Goal: Contribute content: Contribute content

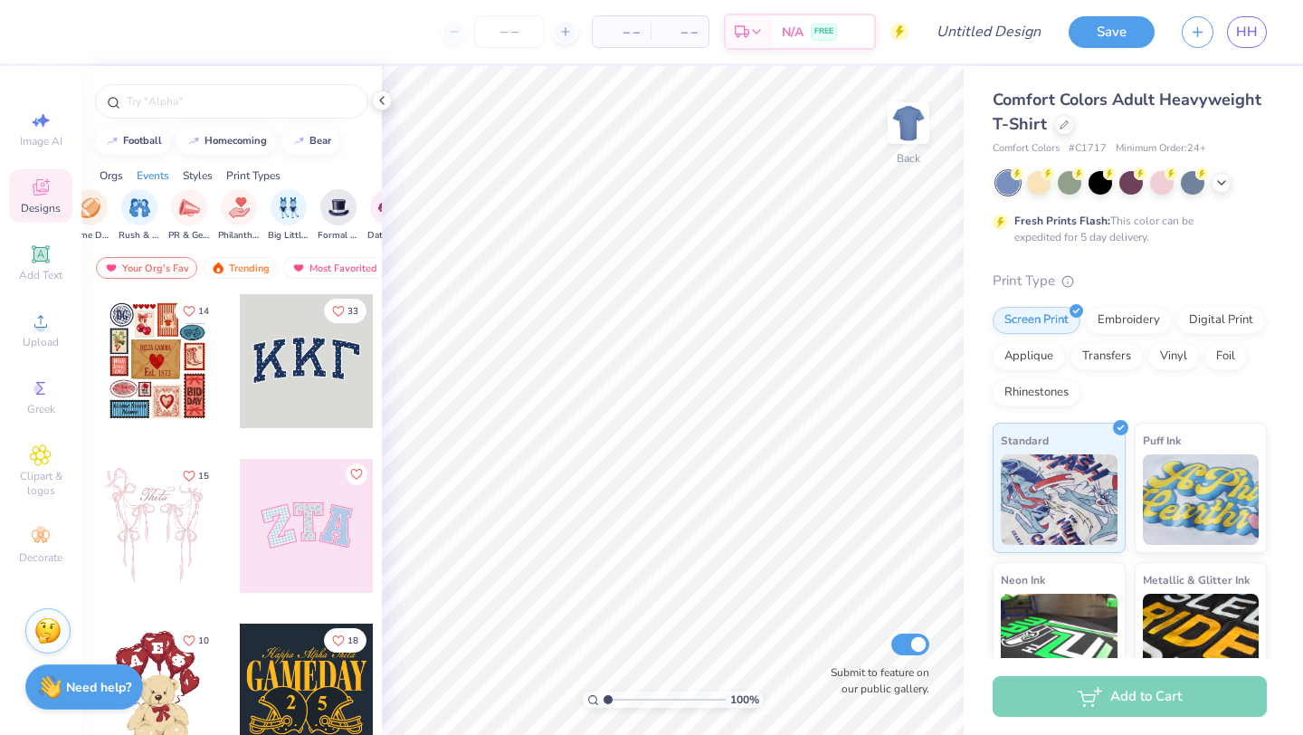
scroll to position [0, 463]
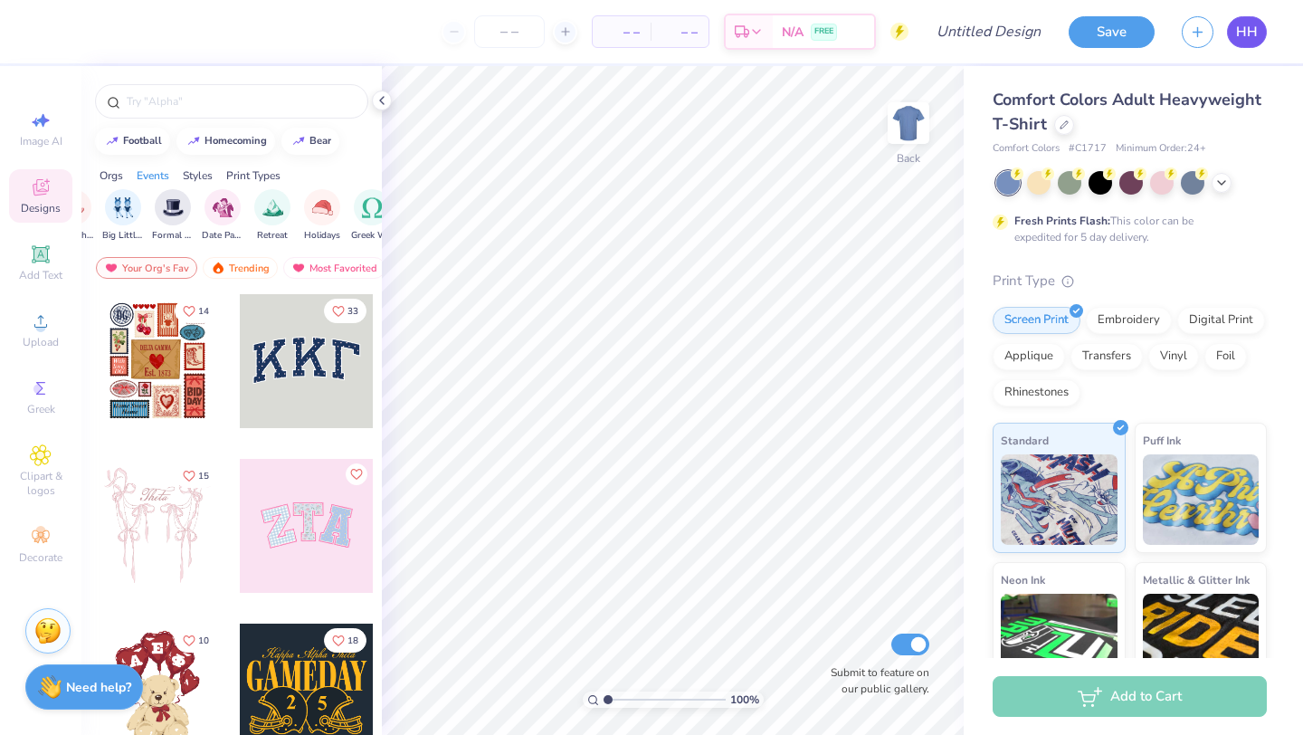
click at [1248, 39] on span "HH" at bounding box center [1247, 32] width 22 height 21
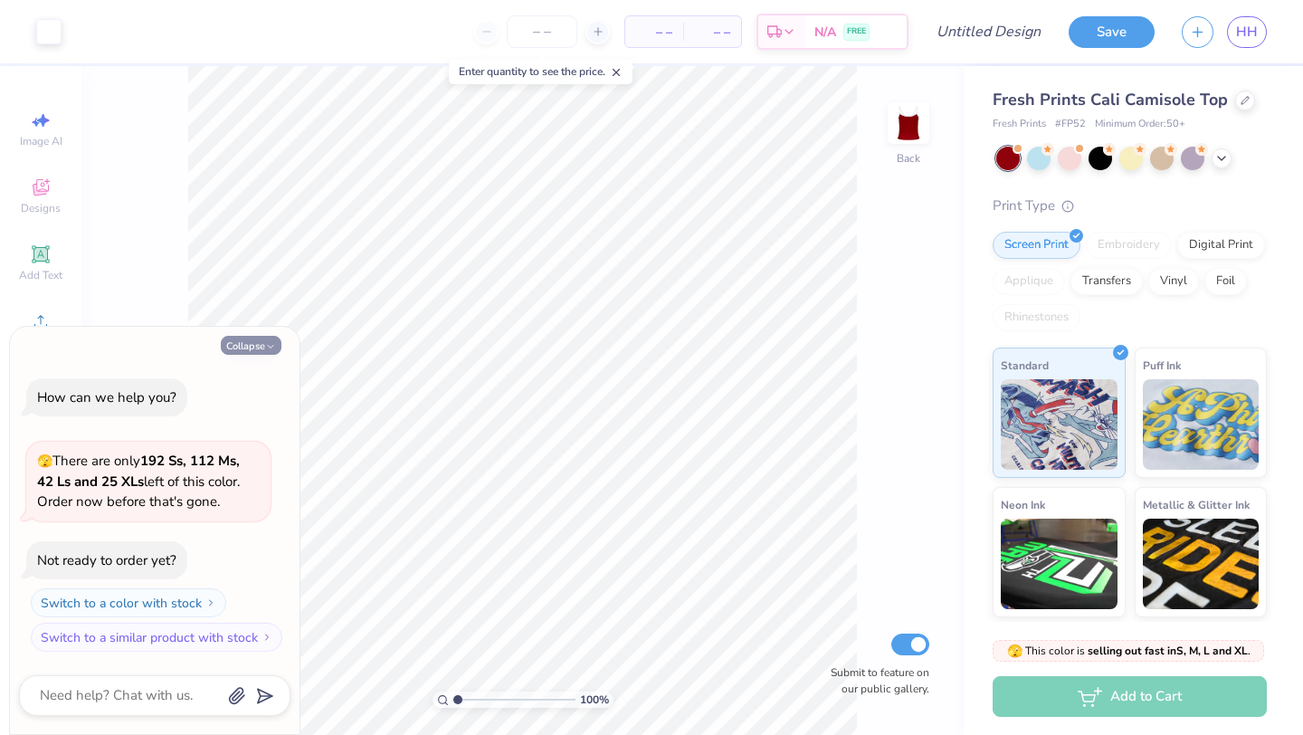
click at [244, 336] on button "Collapse" at bounding box center [251, 345] width 61 height 19
type textarea "x"
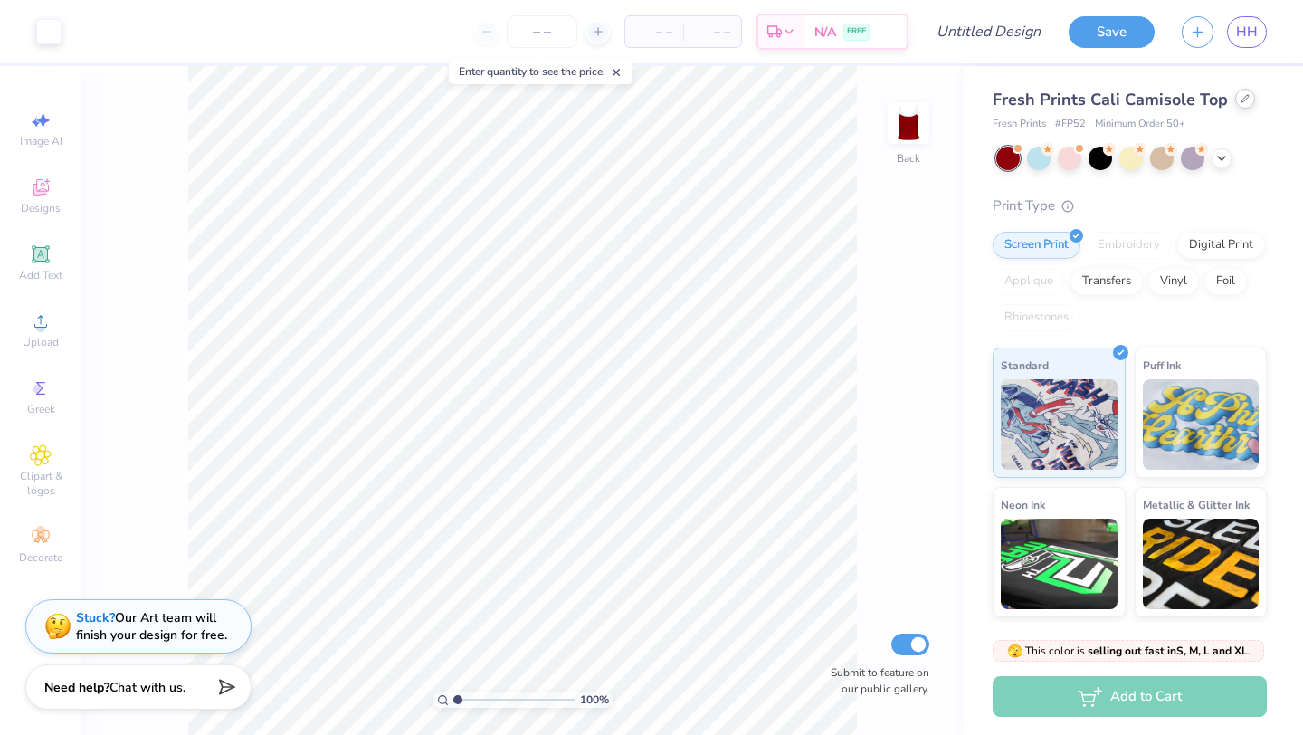
click at [1235, 104] on div at bounding box center [1245, 99] width 20 height 20
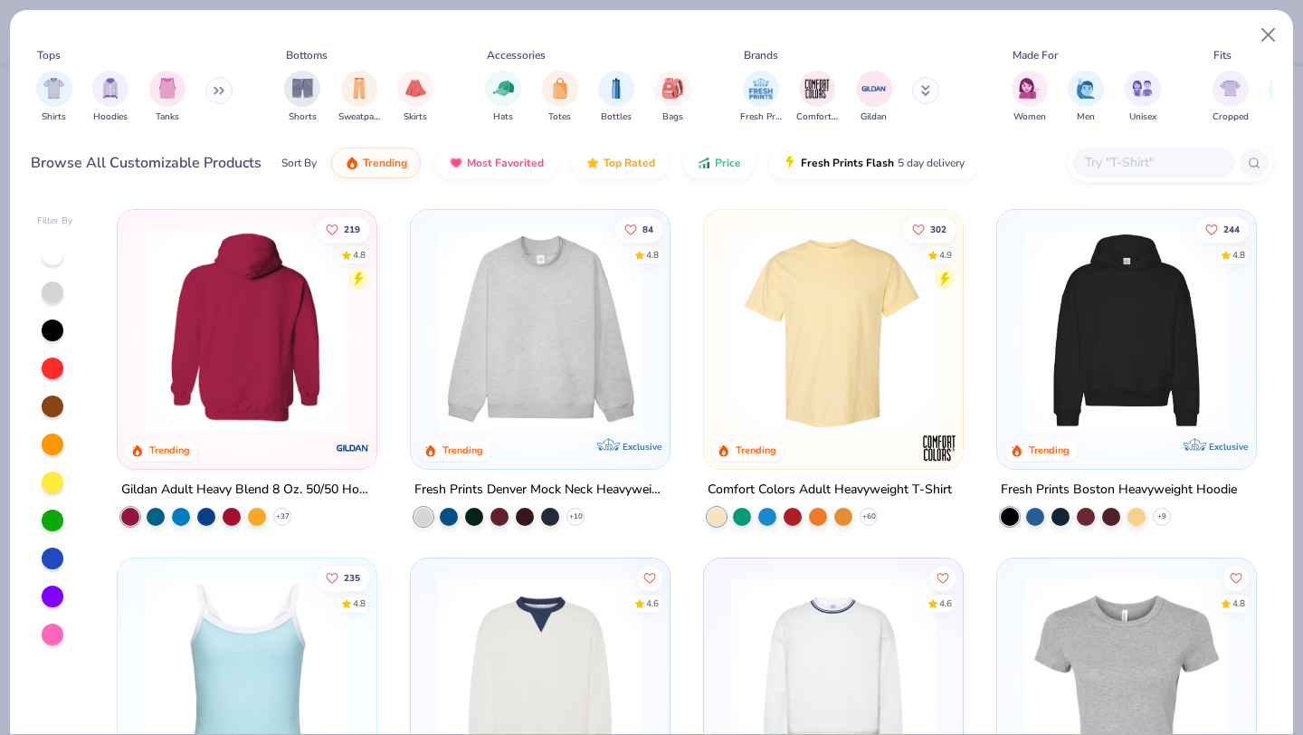
click at [540, 345] on img at bounding box center [540, 330] width 223 height 204
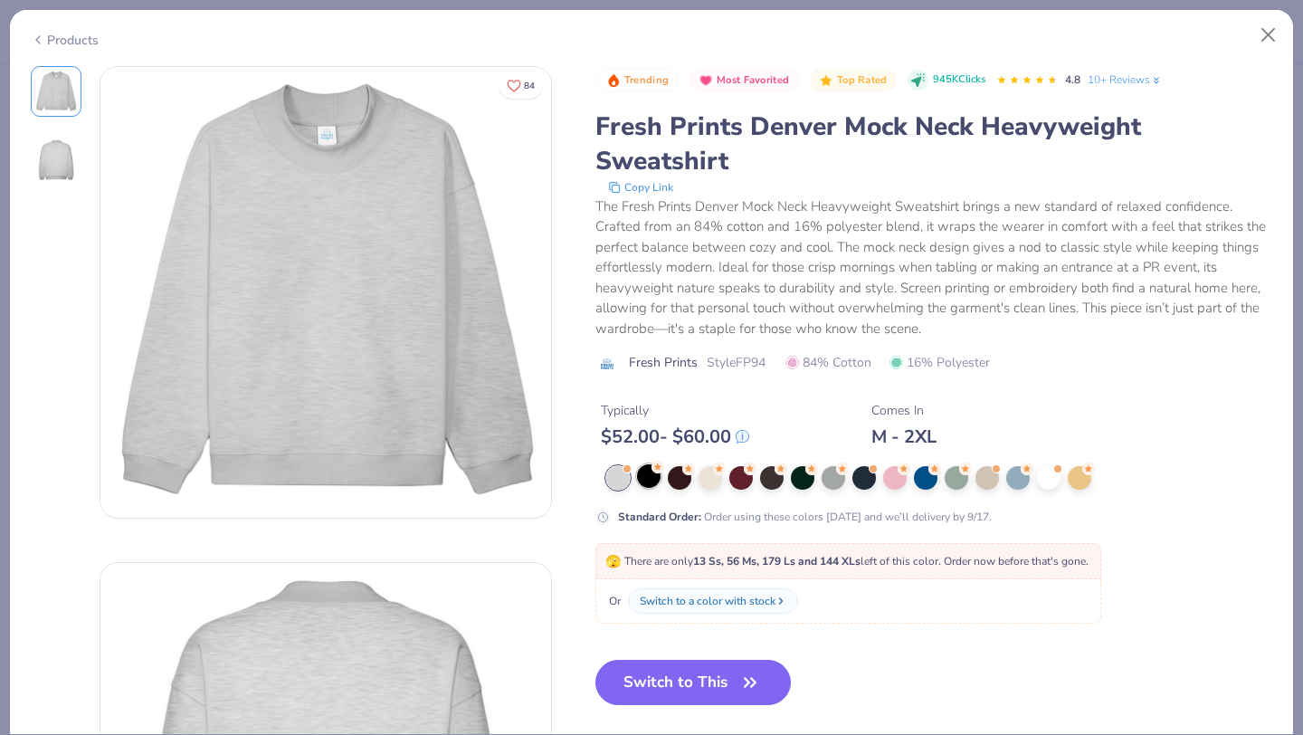
click at [651, 483] on div at bounding box center [649, 476] width 24 height 24
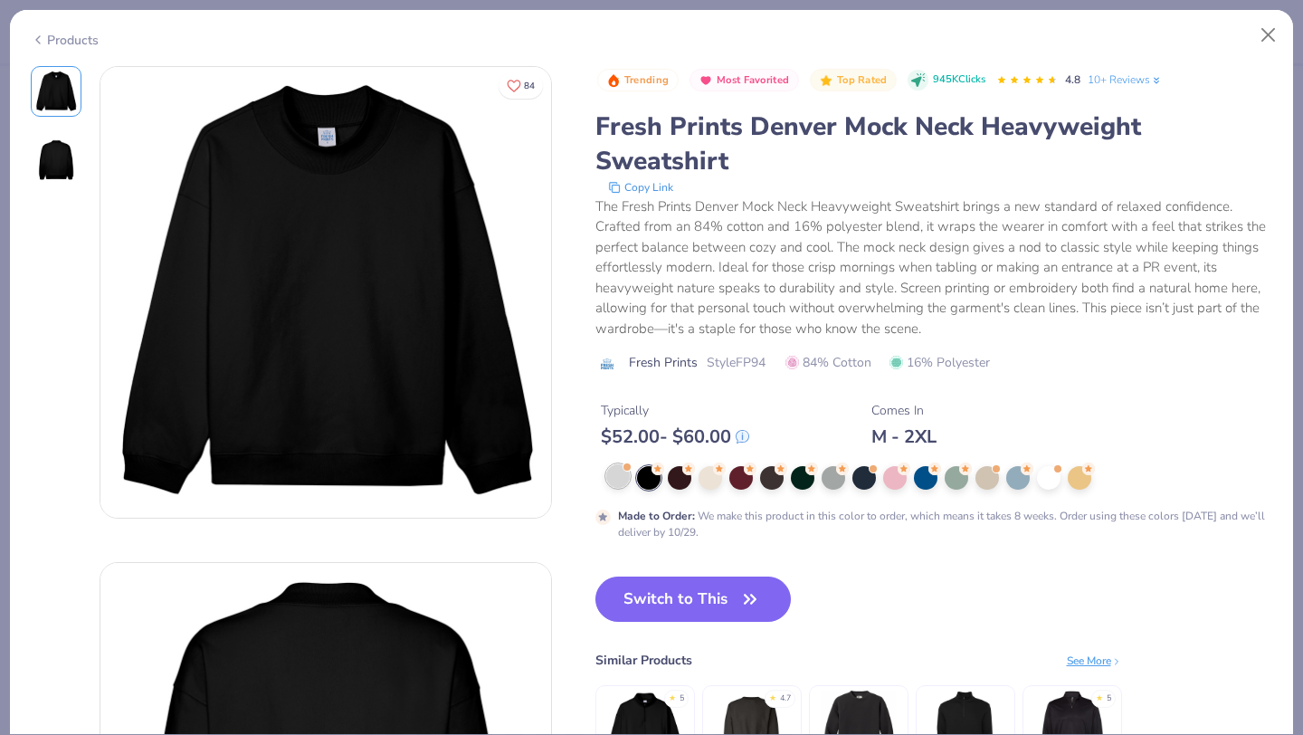
click at [620, 480] on div at bounding box center [618, 476] width 24 height 24
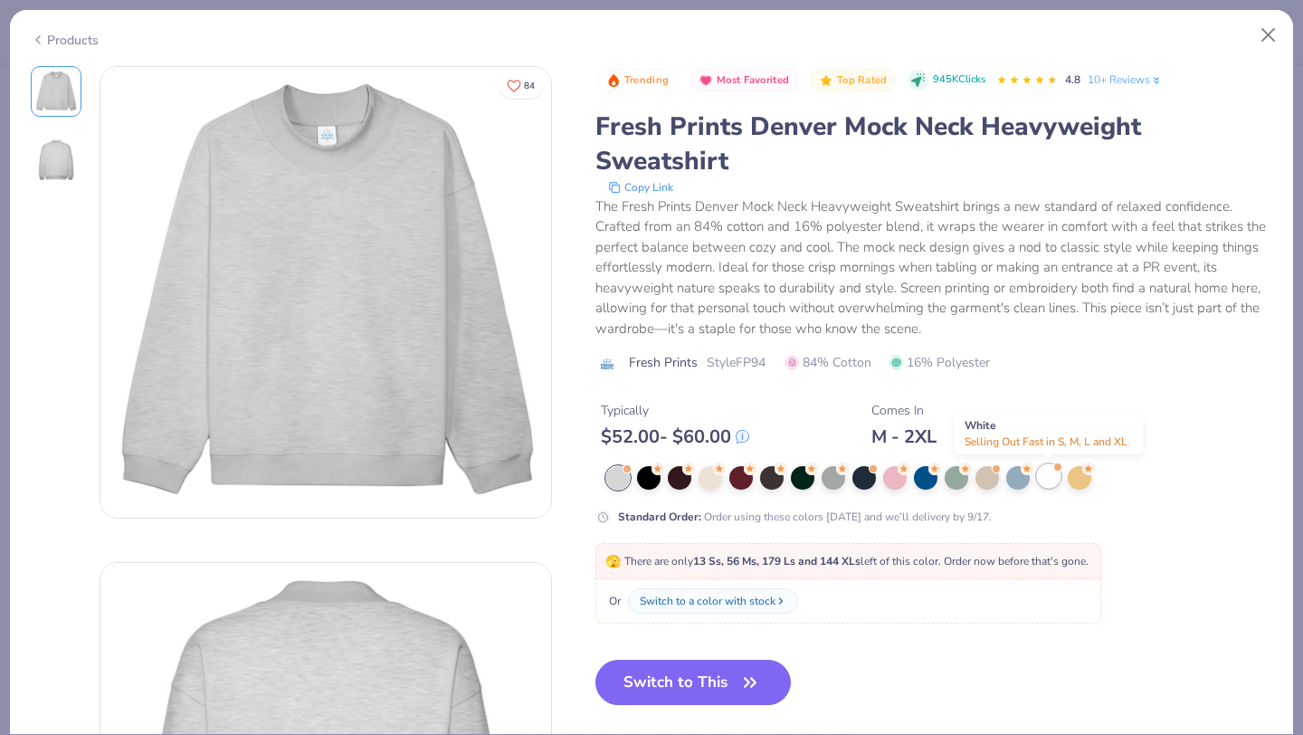
click at [1053, 467] on span at bounding box center [1058, 466] width 10 height 10
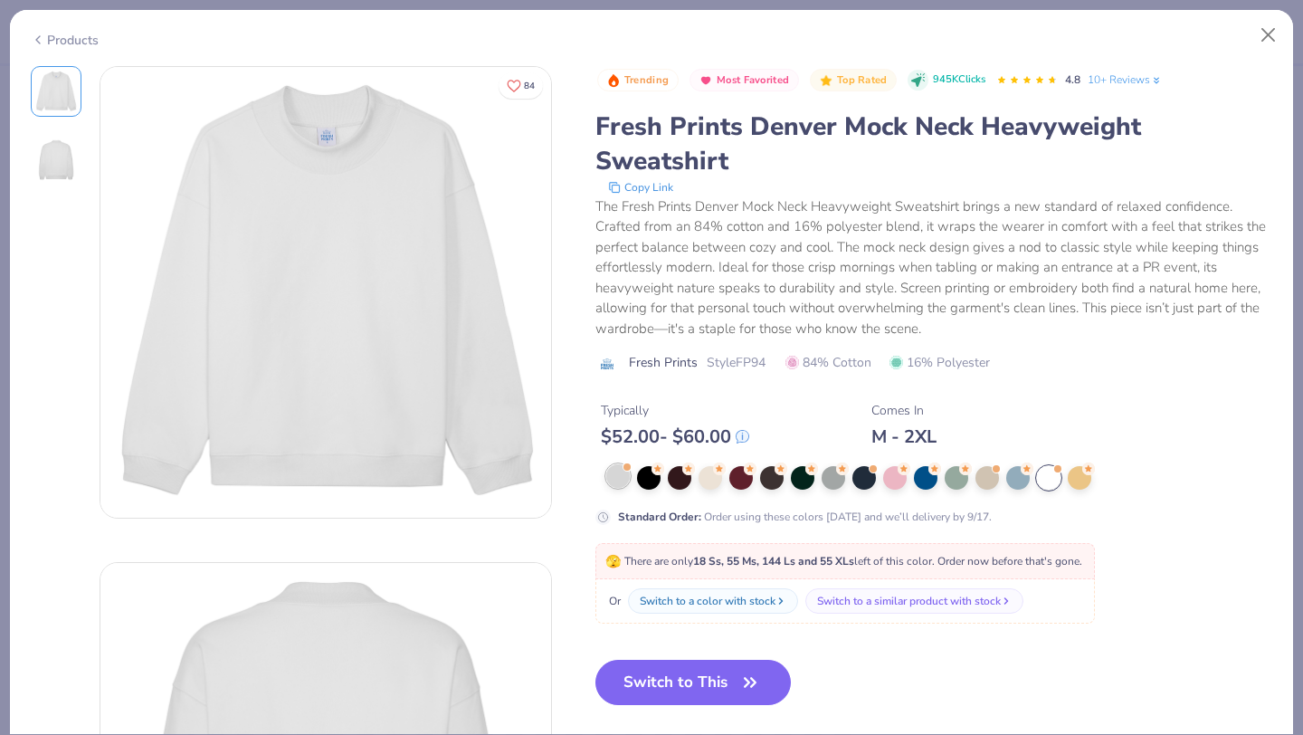
click at [621, 488] on div at bounding box center [618, 476] width 24 height 24
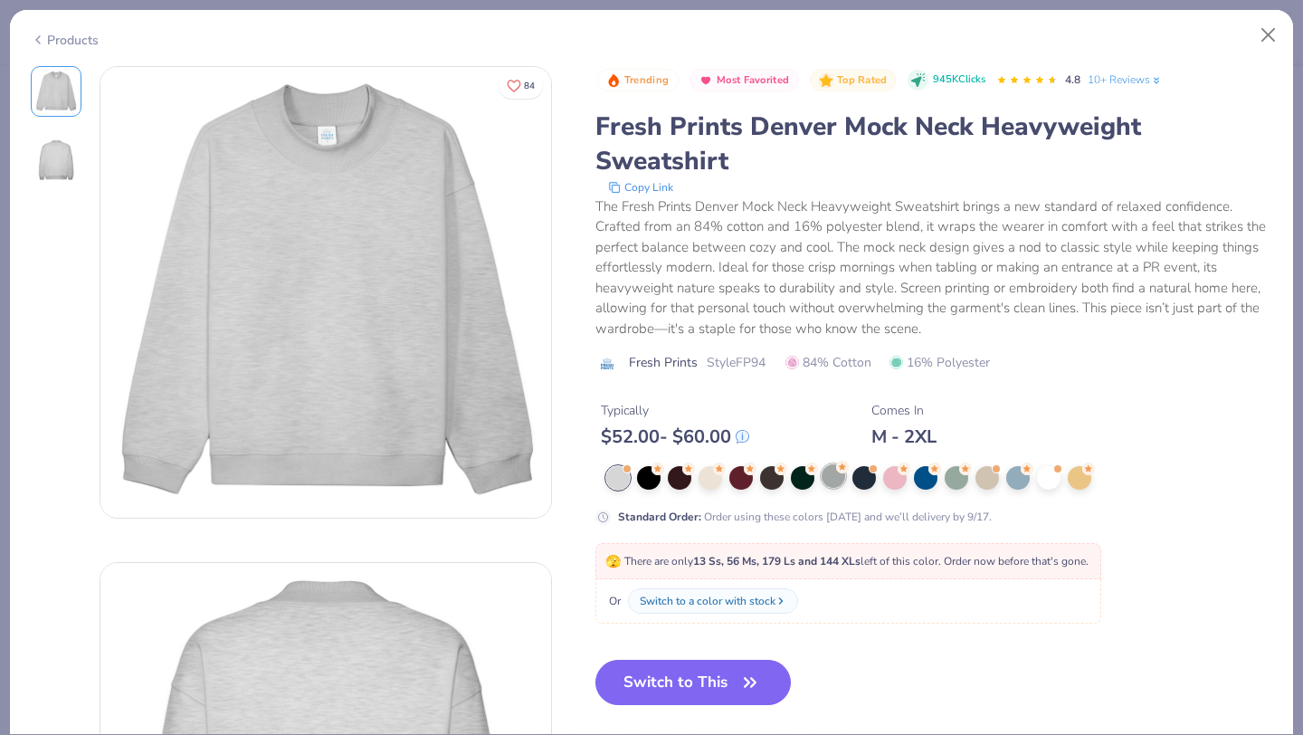
click at [831, 484] on div at bounding box center [834, 476] width 24 height 24
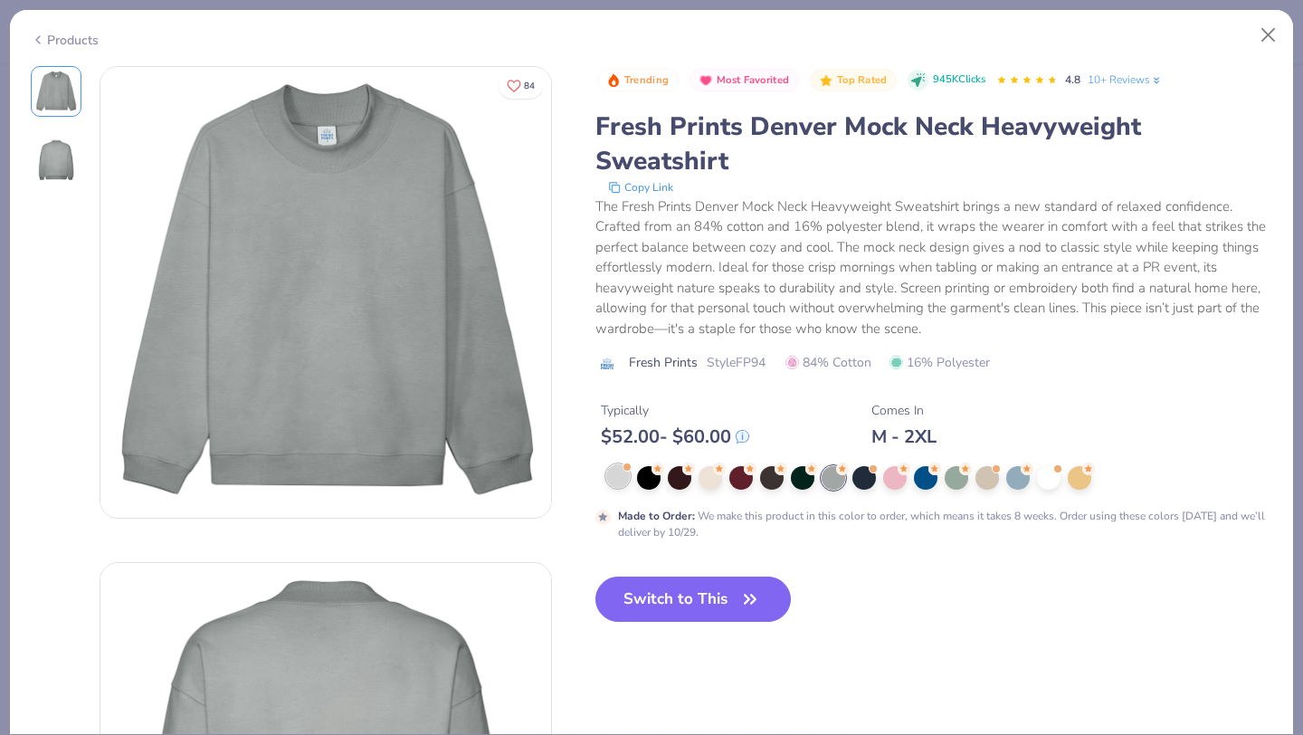
click at [615, 479] on div at bounding box center [618, 476] width 24 height 24
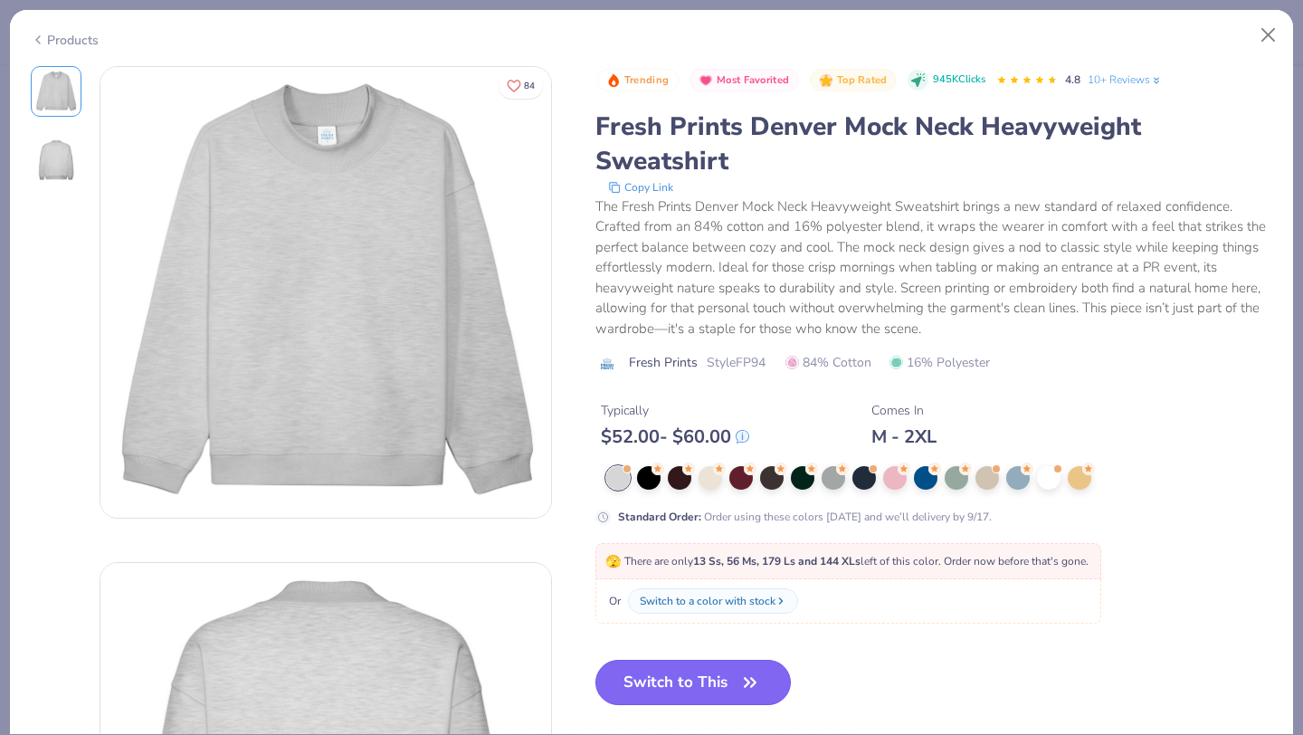
click at [684, 691] on button "Switch to This" at bounding box center [693, 682] width 196 height 45
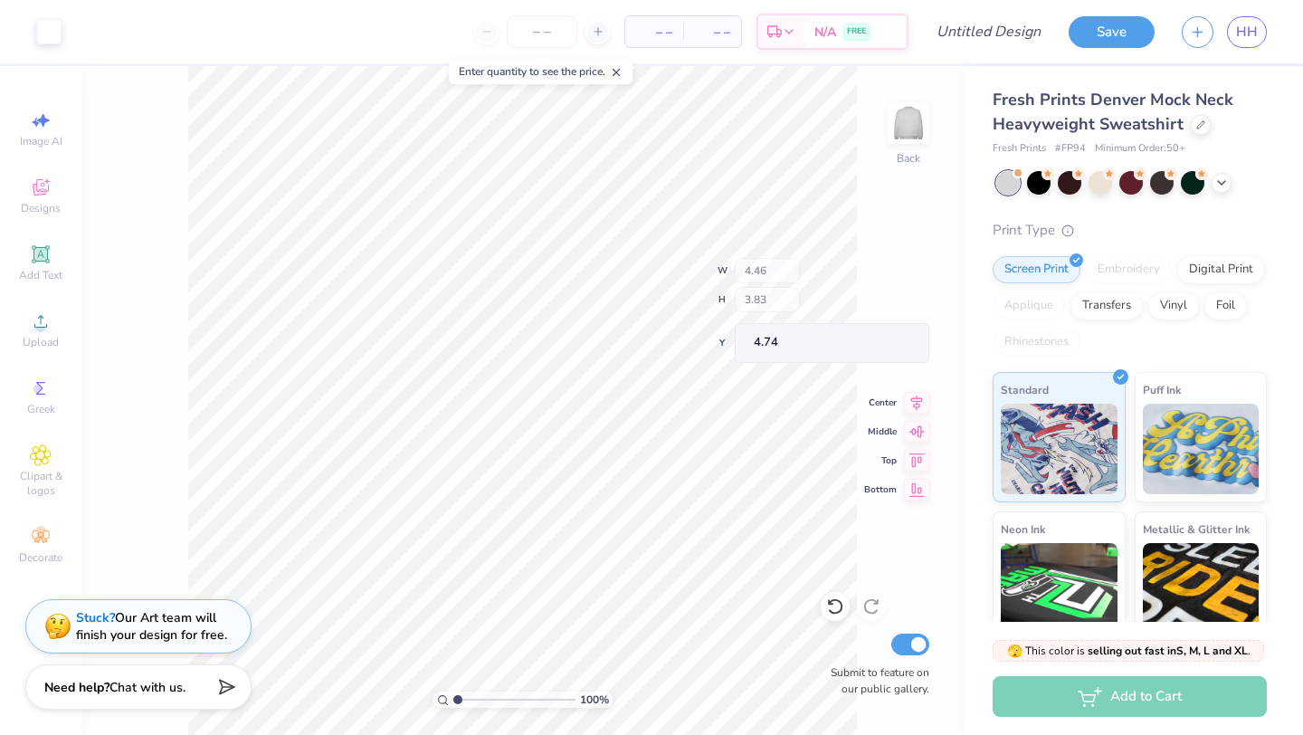
type input "1.88"
type input "1.11"
type input "4.86"
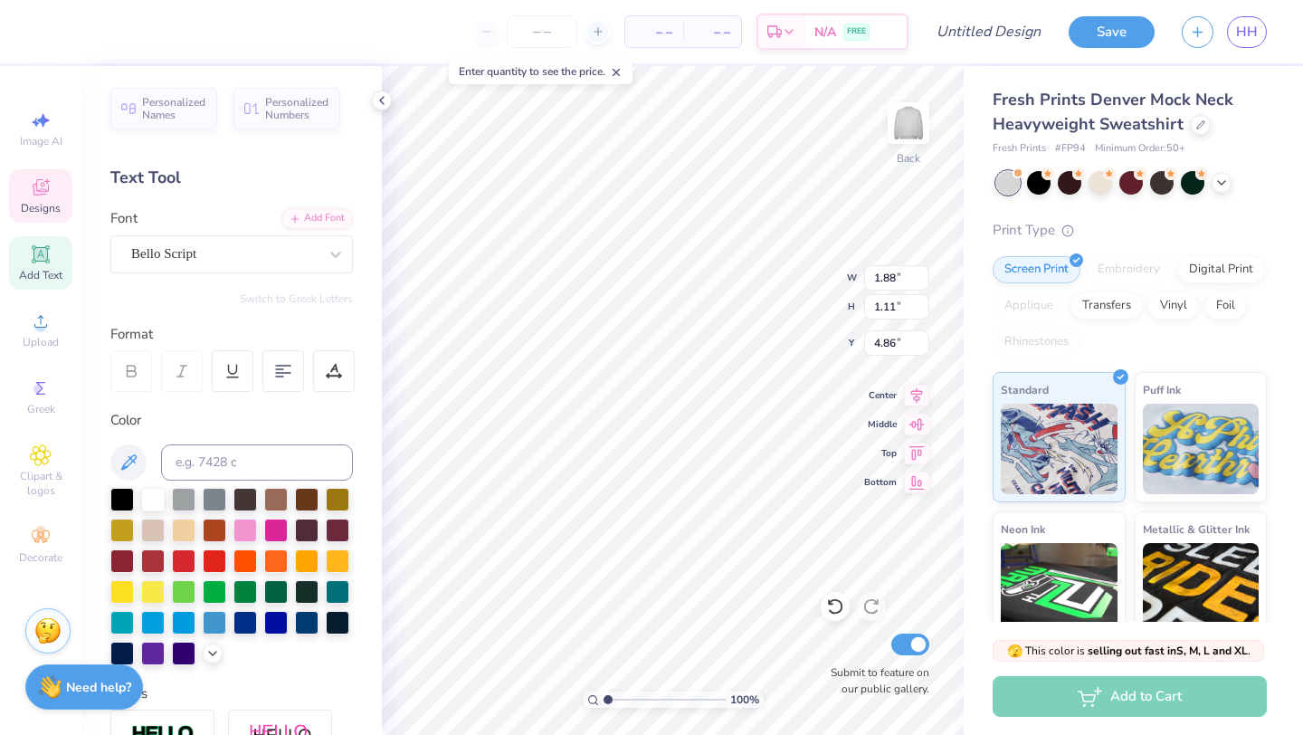
type textarea "Pre"
type input "1.26"
type input "1.16"
type input "5.97"
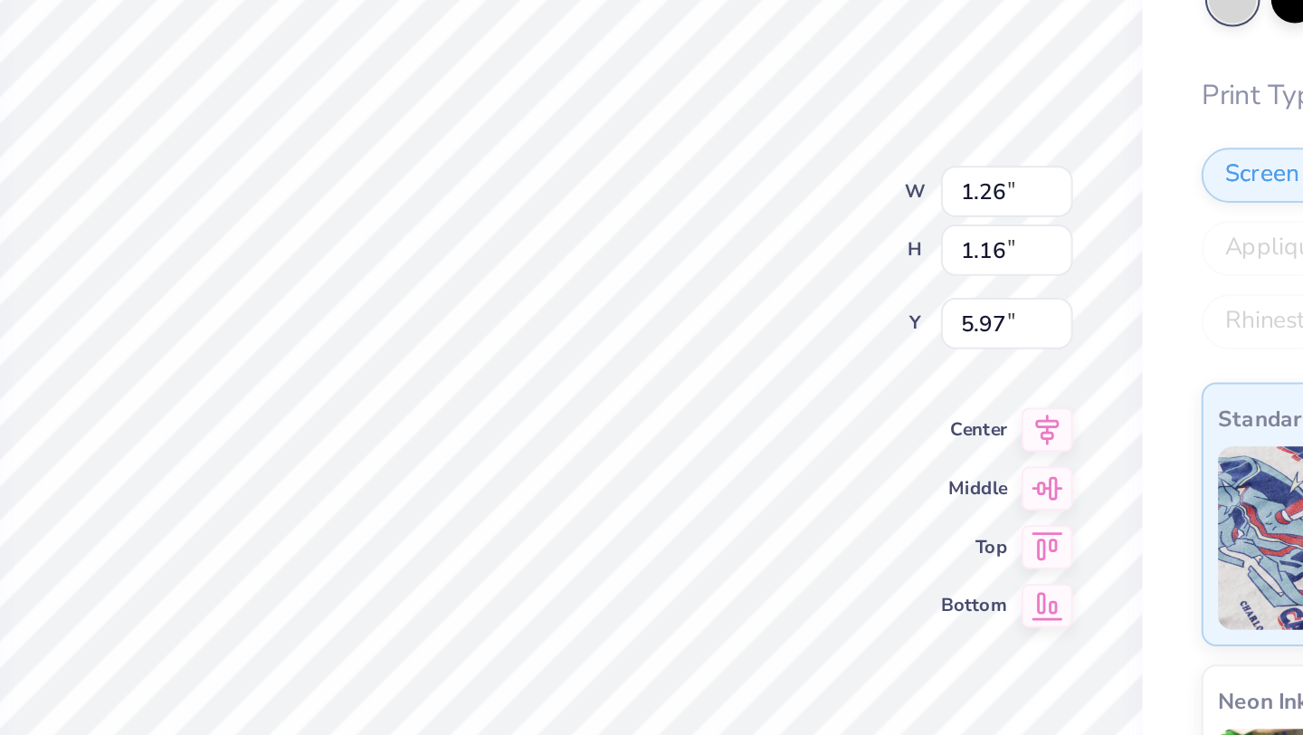
type input "0.68"
type input "0.90"
type input "4.88"
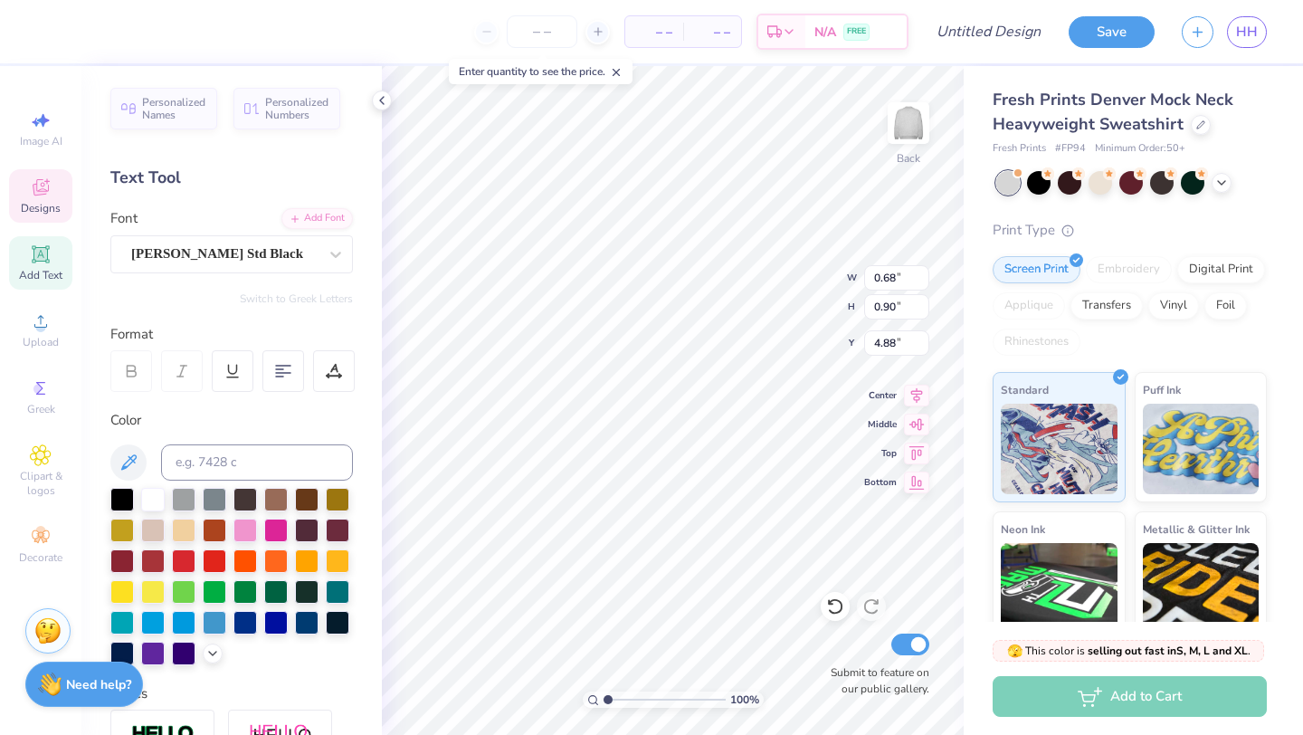
click at [81, 679] on strong "Need help?" at bounding box center [98, 684] width 65 height 17
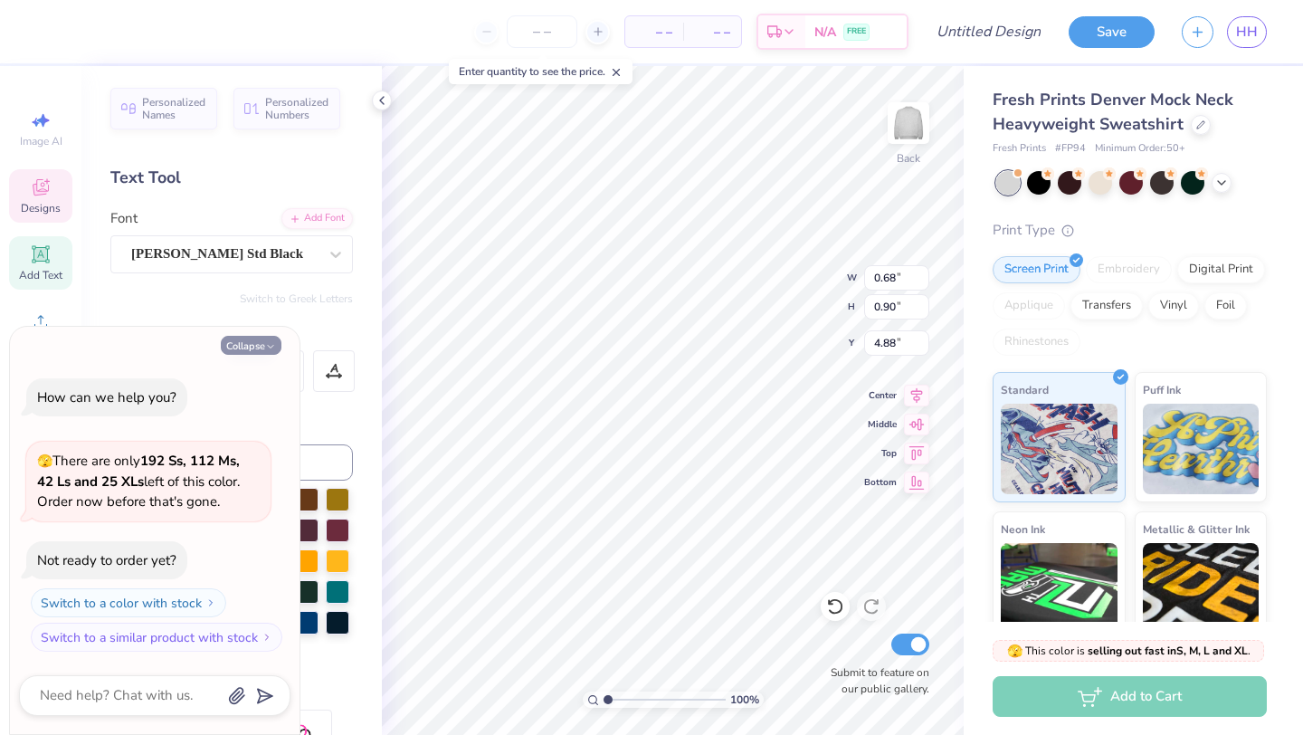
click at [238, 346] on button "Collapse" at bounding box center [251, 345] width 61 height 19
type textarea "x"
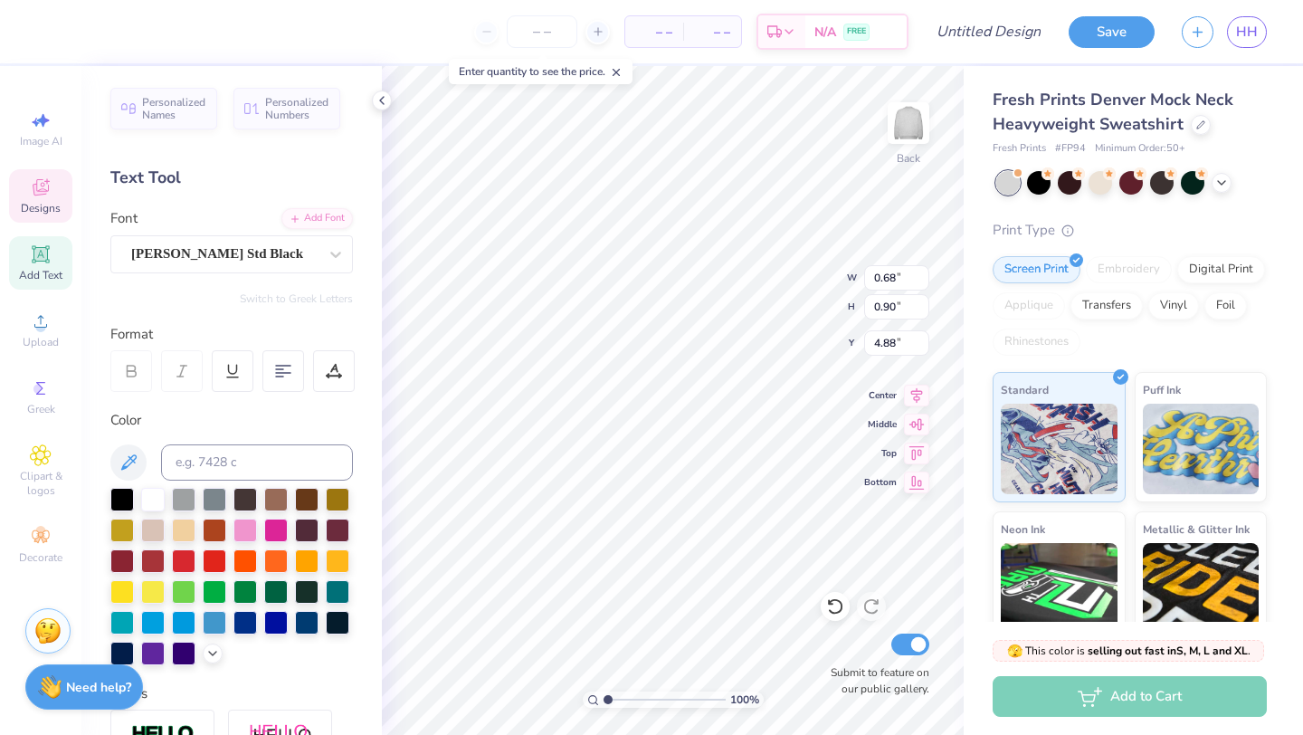
click at [35, 269] on span "Add Text" at bounding box center [40, 275] width 43 height 14
type input "5.84"
type input "1.69"
type input "9.15"
type input "1.26"
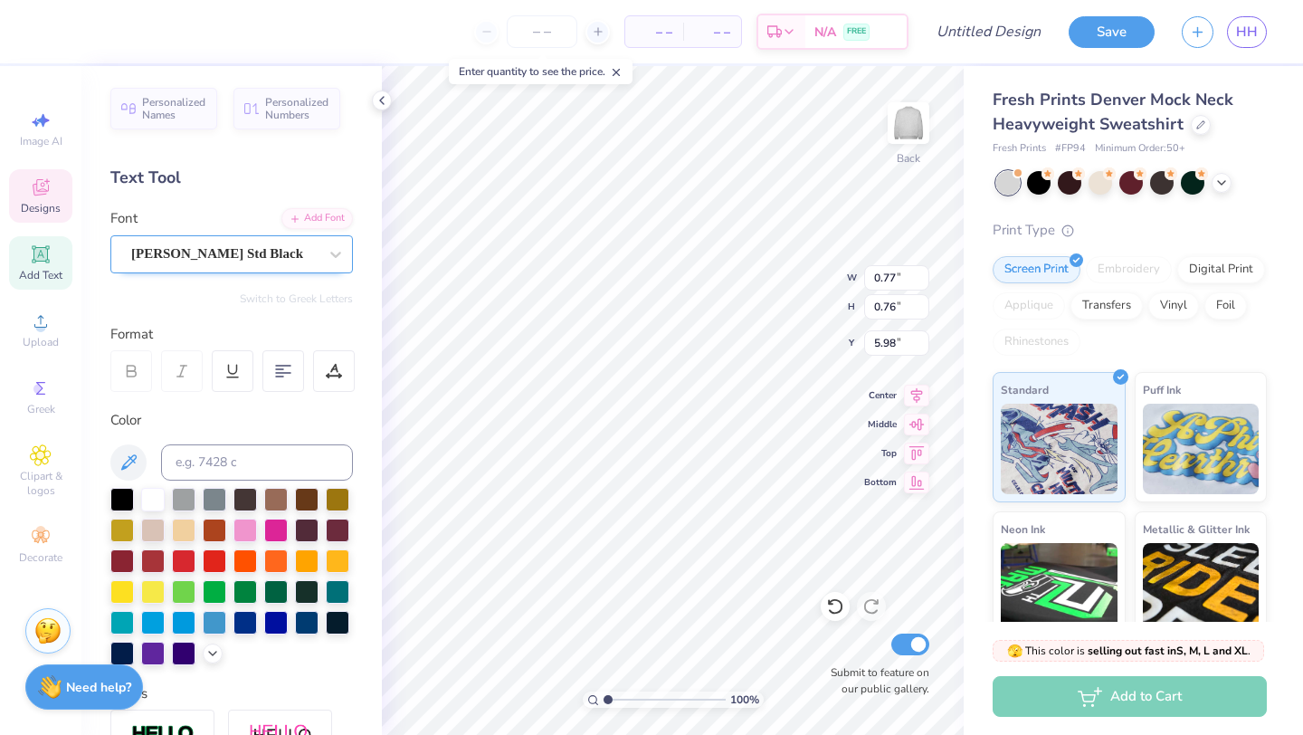
type input "1.16"
type input "5.97"
type input "0.74"
type input "0.73"
type input "5.75"
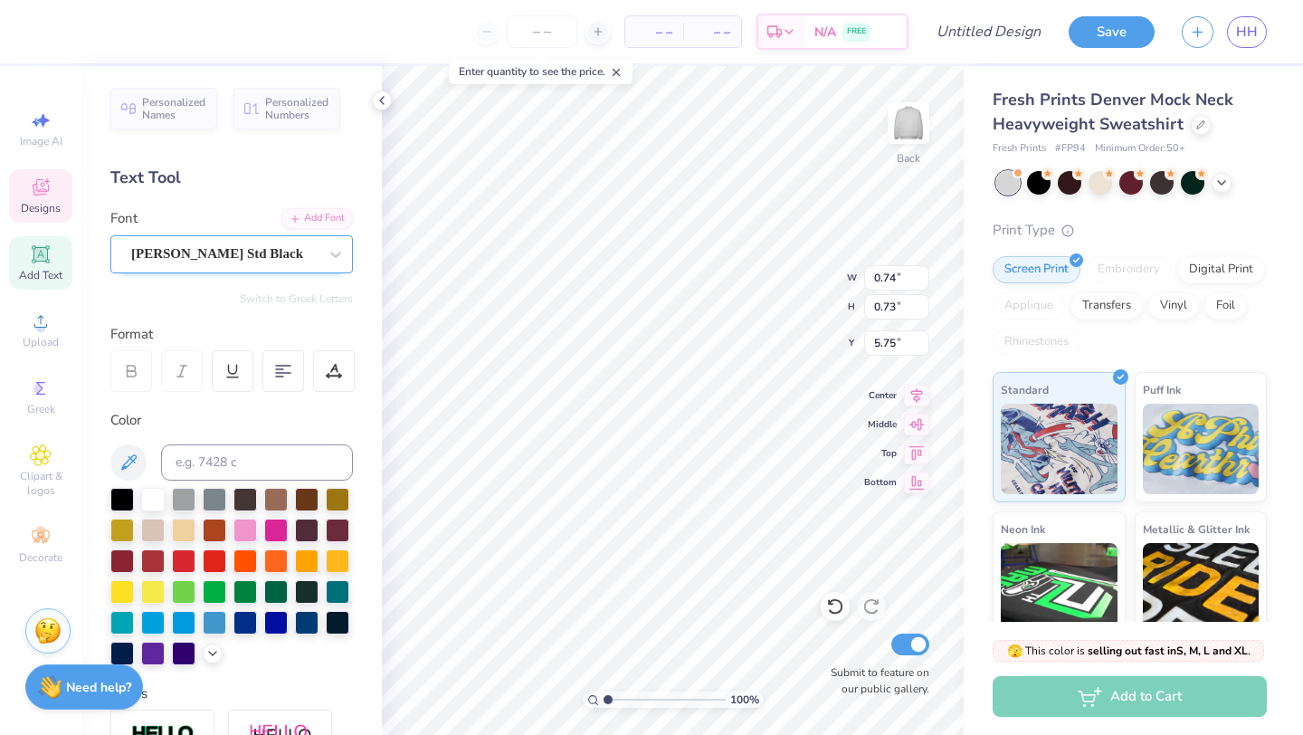
type input "1.26"
type input "1.16"
type input "5.97"
type textarea "H"
type textarea "P"
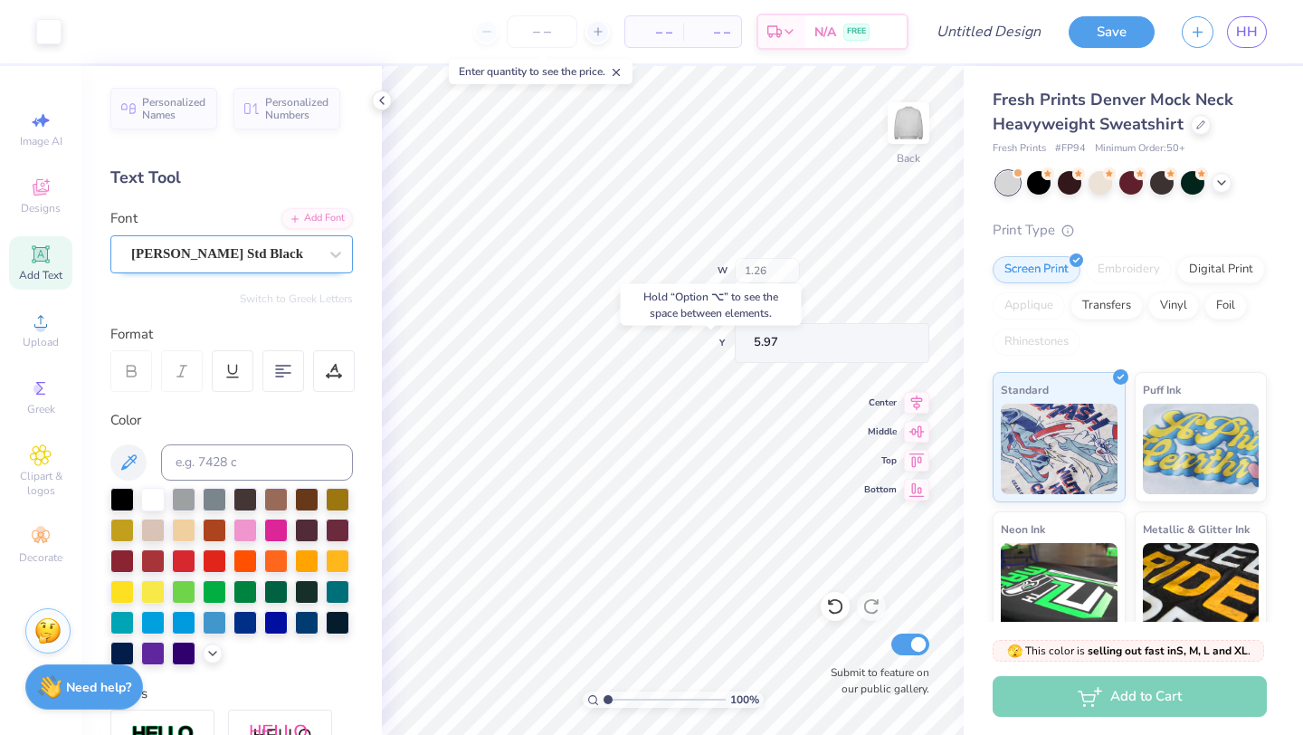
type input "0.74"
type input "0.73"
type input "5.82"
type input "5.79"
type input "0.78"
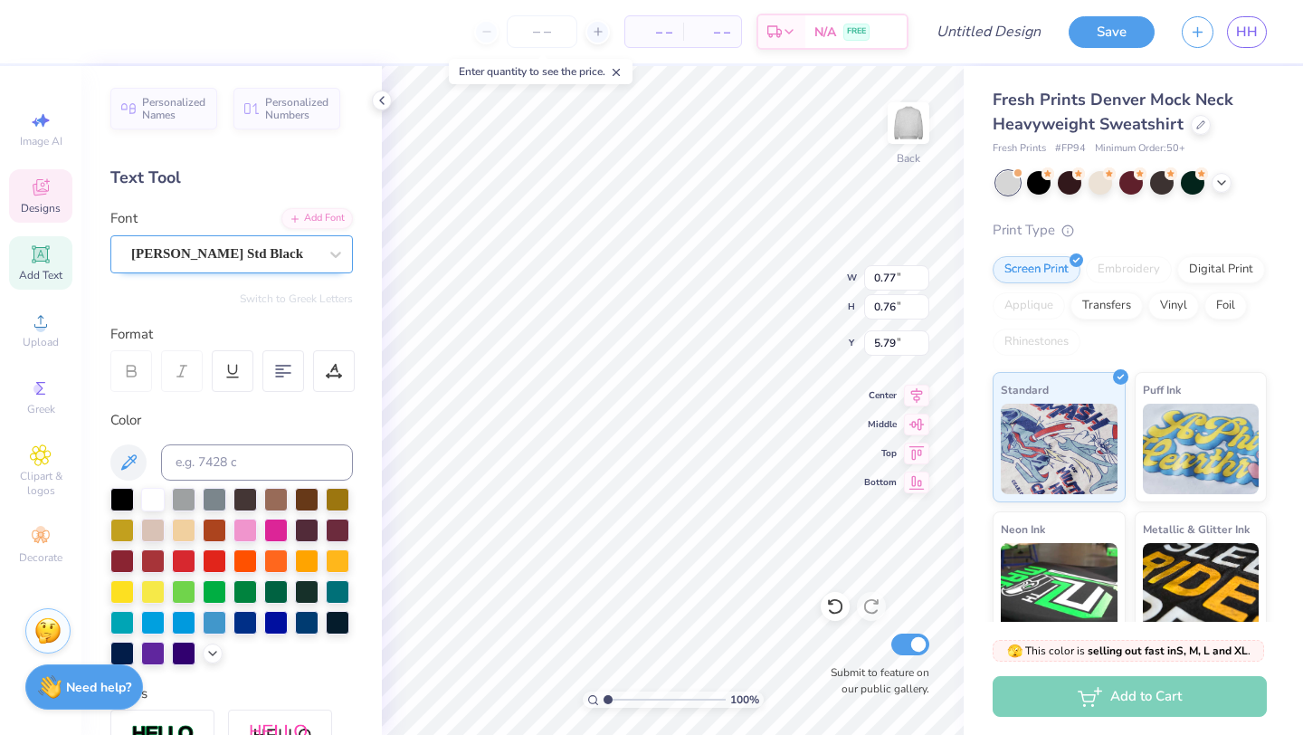
type input "1.01"
type input "5.54"
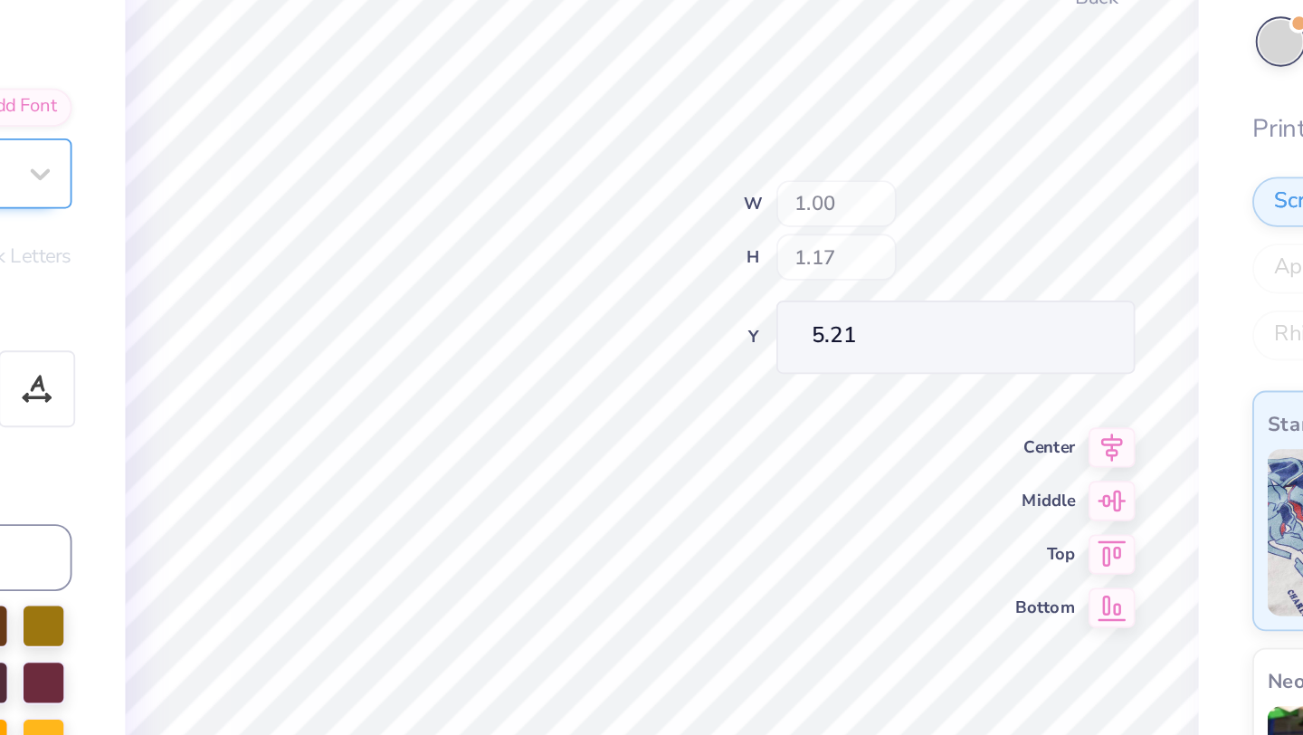
type input "1.00"
type input "1.17"
type input "5.21"
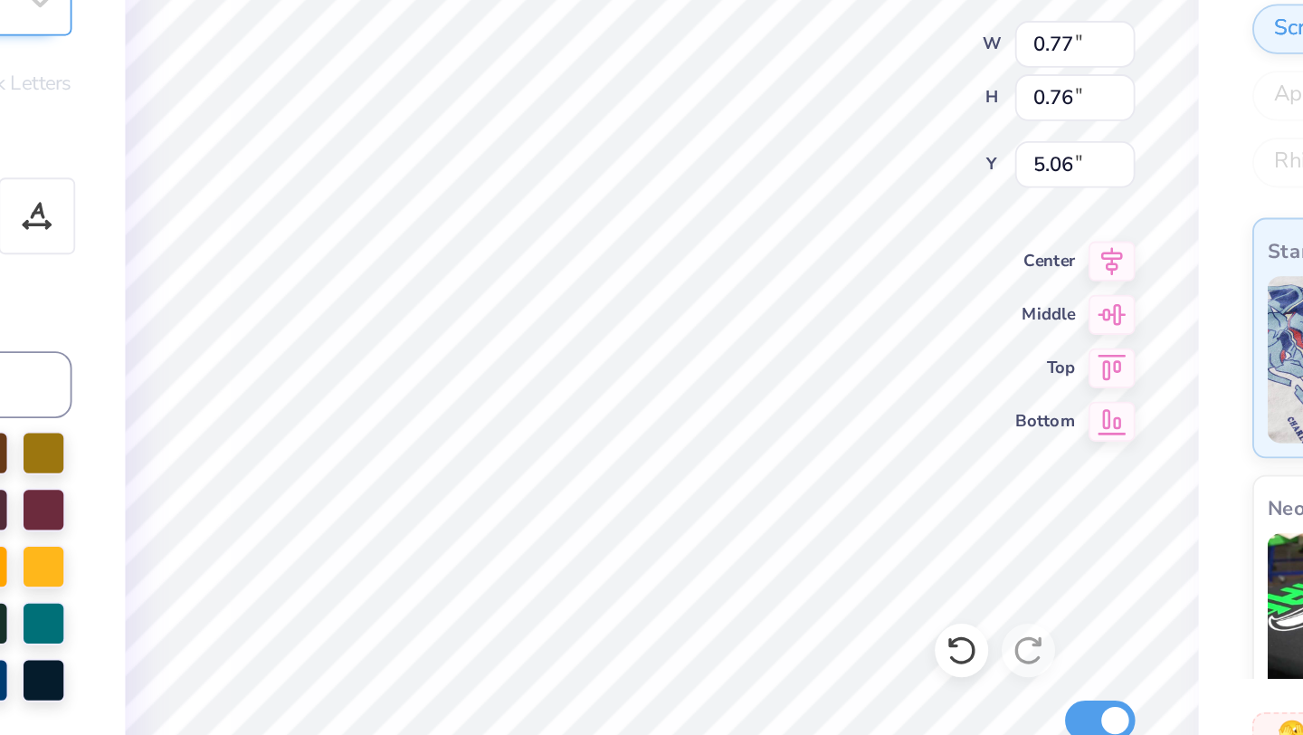
type input "5.06"
type input "0.99"
type input "1.08"
type input "6.02"
type input "2.18"
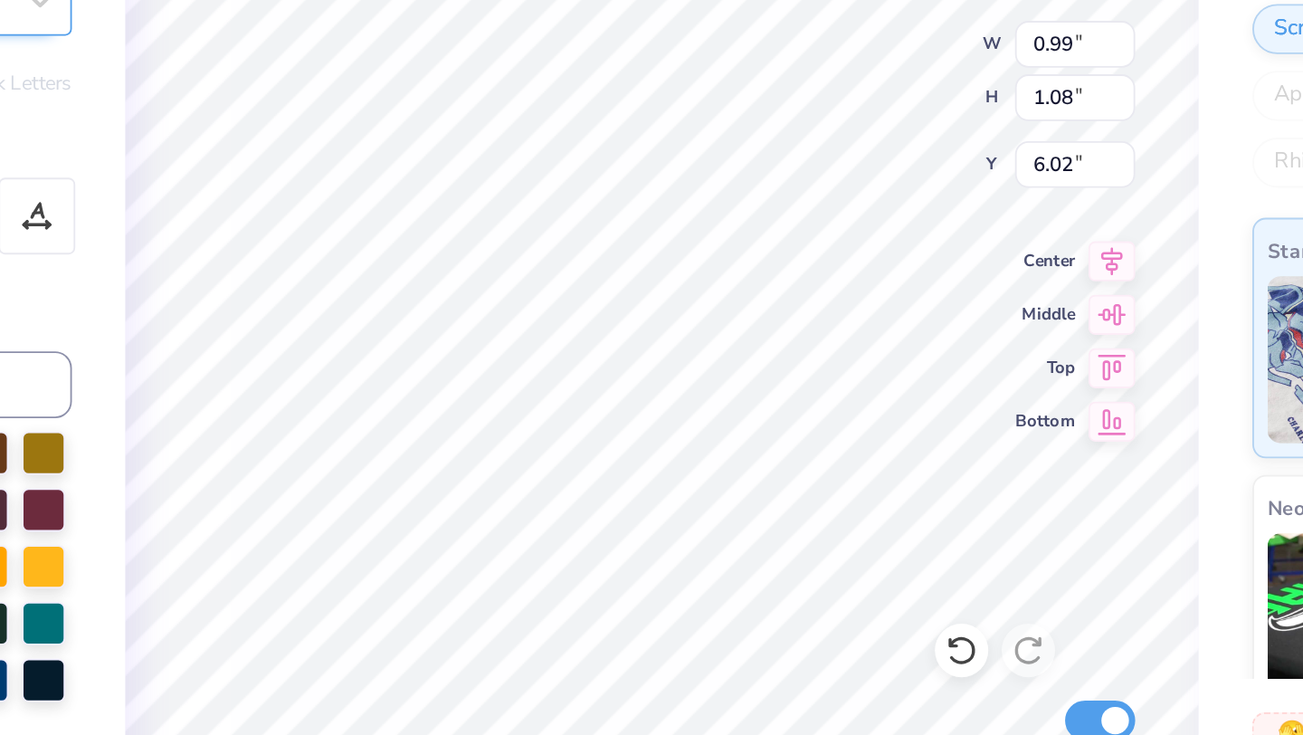
type input "1.06"
type input "5.88"
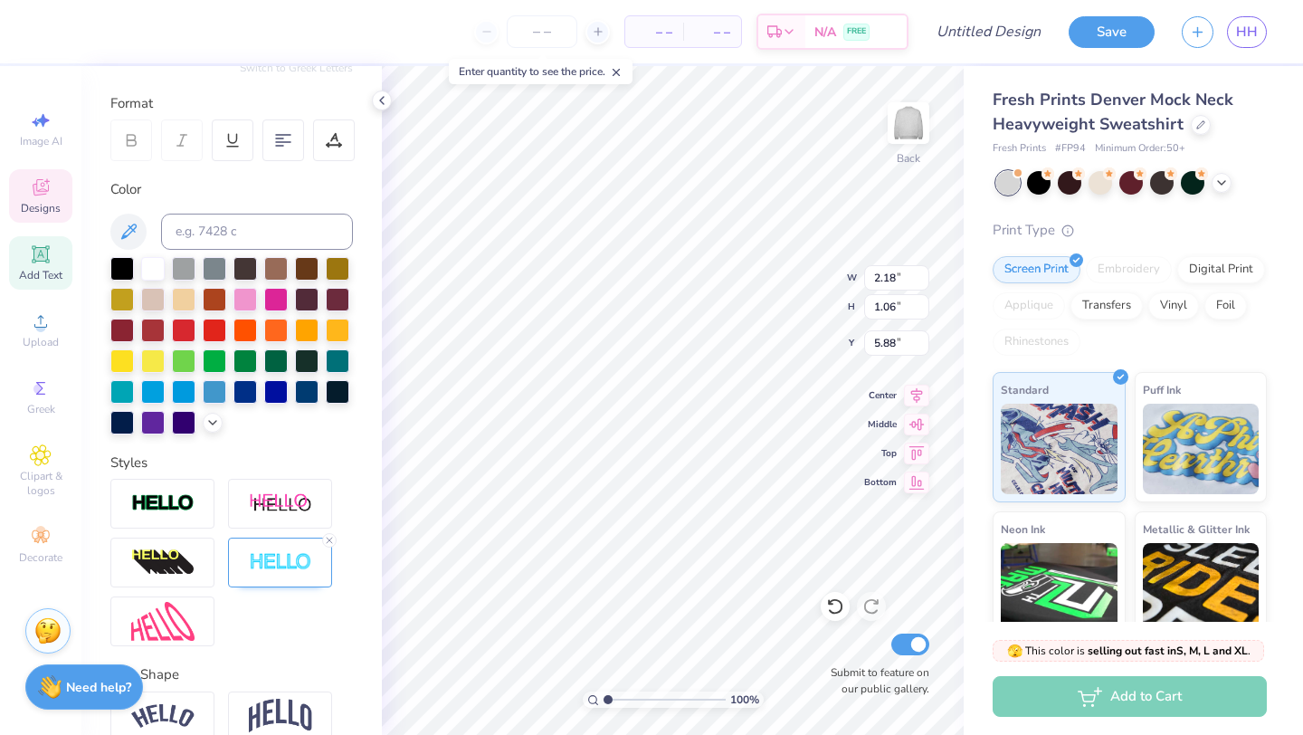
scroll to position [317, 0]
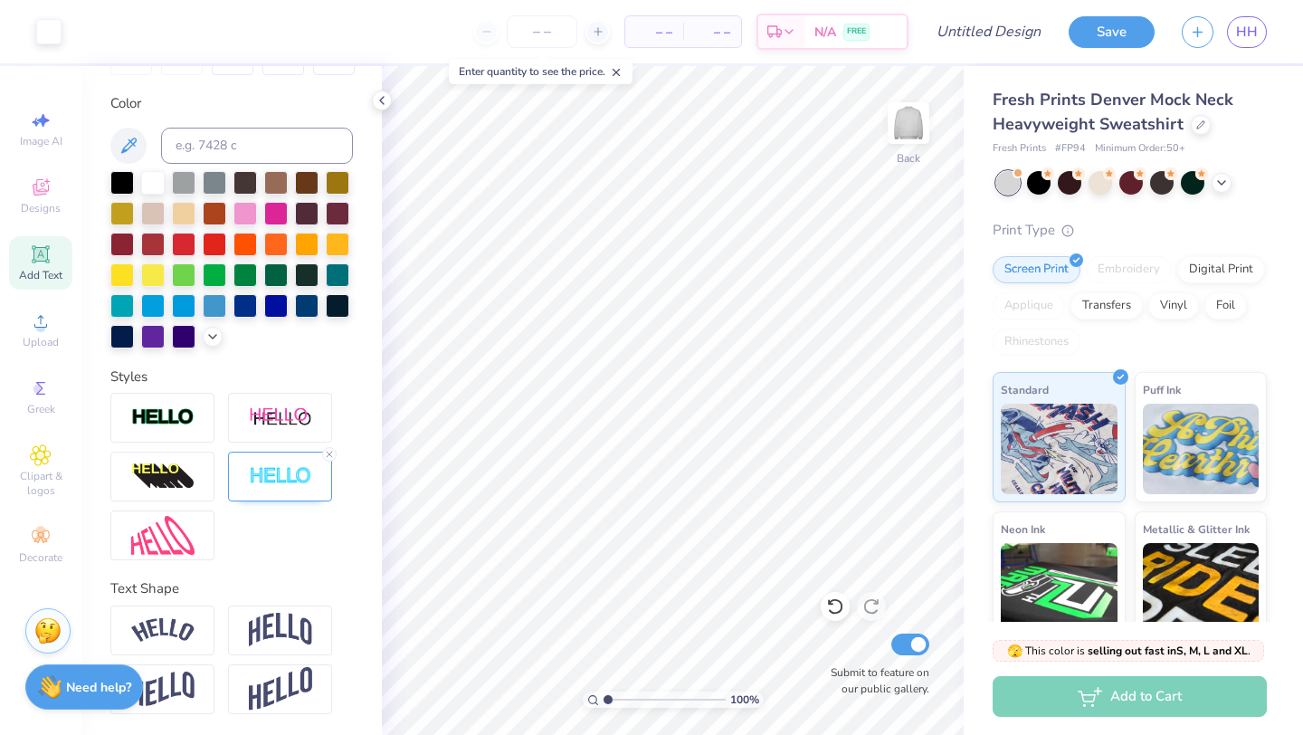
click at [618, 72] on icon at bounding box center [616, 72] width 13 height 13
click at [1040, 143] on span "Fresh Prints" at bounding box center [1019, 148] width 53 height 15
click at [1181, 32] on div "Save HH" at bounding box center [1186, 31] width 234 height 63
click at [1198, 33] on line "button" at bounding box center [1198, 28] width 0 height 9
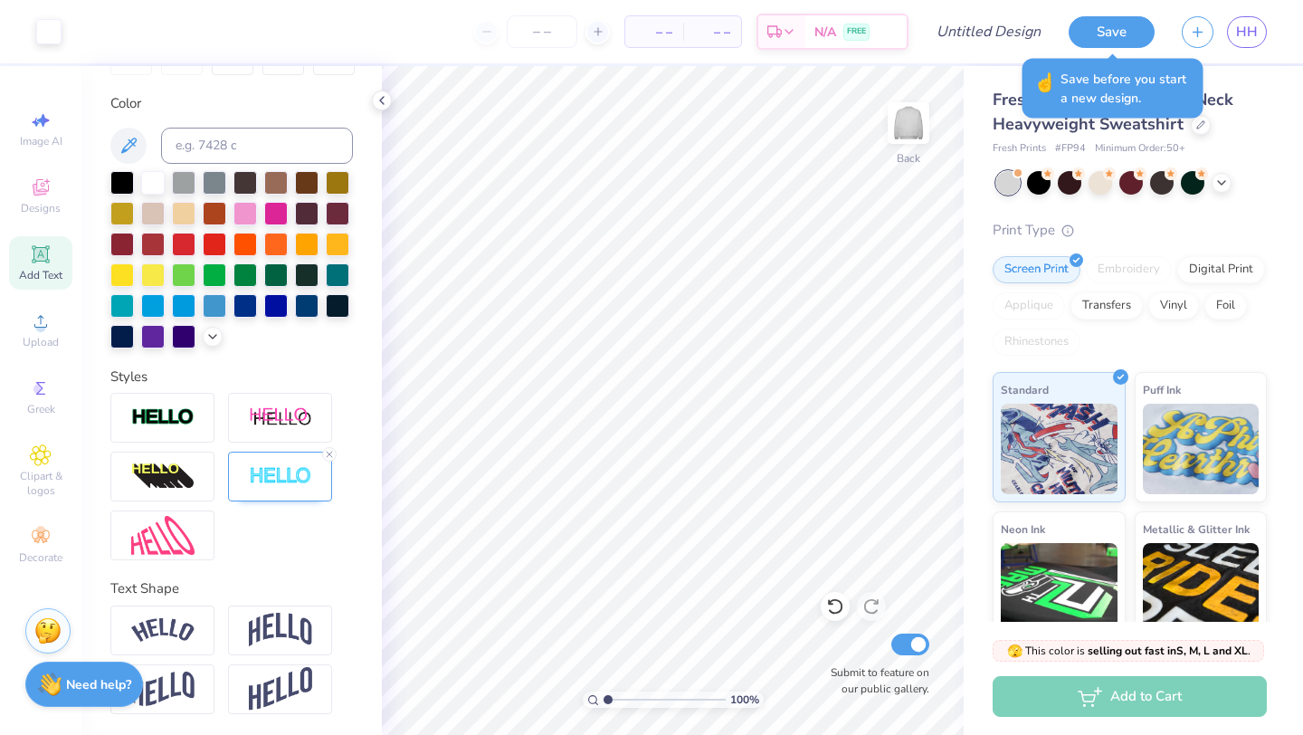
click at [104, 683] on strong "Need help?" at bounding box center [98, 684] width 65 height 17
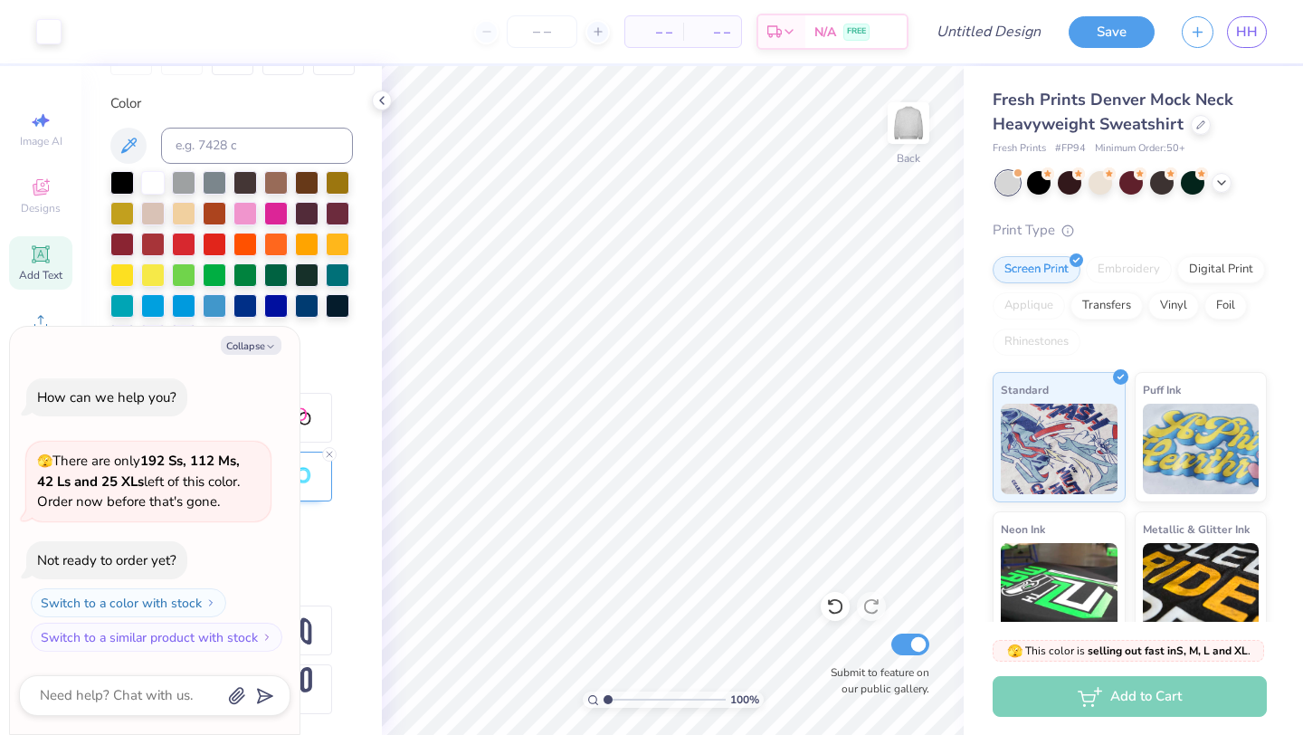
click at [331, 385] on div "Styles" at bounding box center [231, 376] width 242 height 21
click at [263, 336] on button "Collapse" at bounding box center [251, 345] width 61 height 19
type textarea "x"
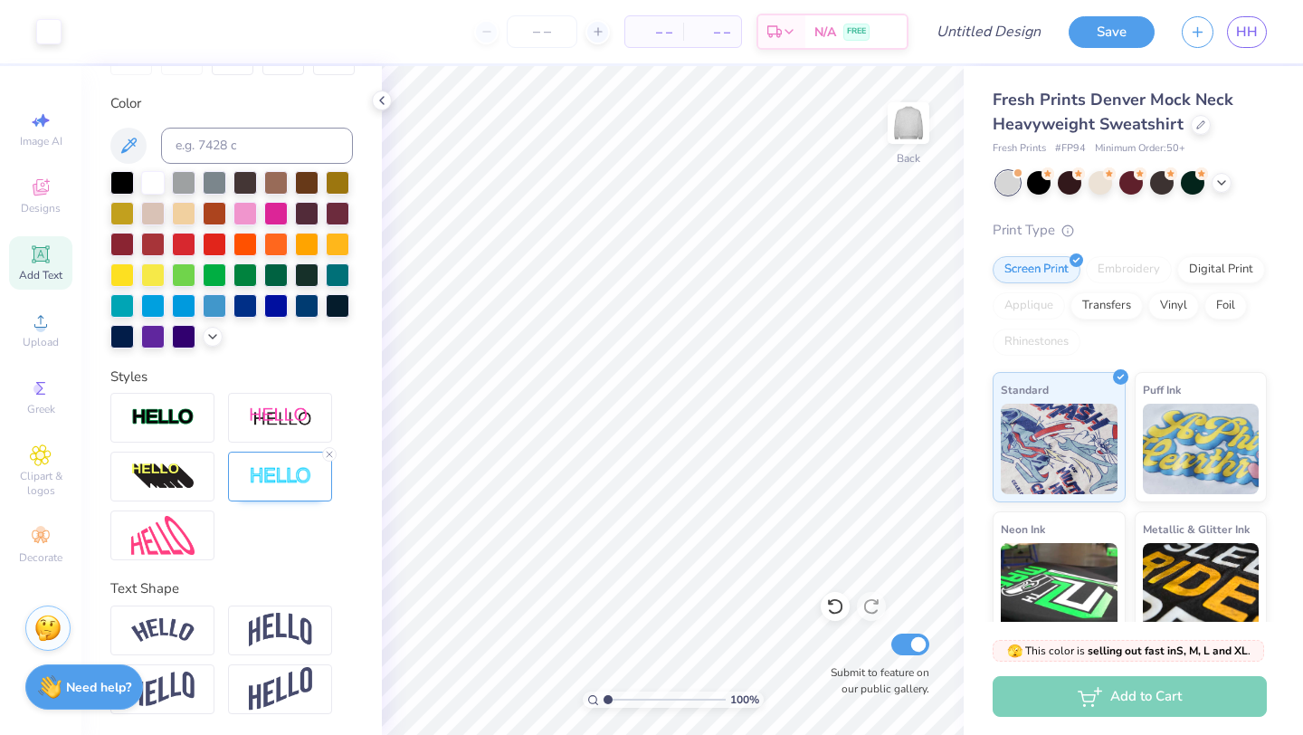
click at [52, 621] on img at bounding box center [47, 627] width 27 height 27
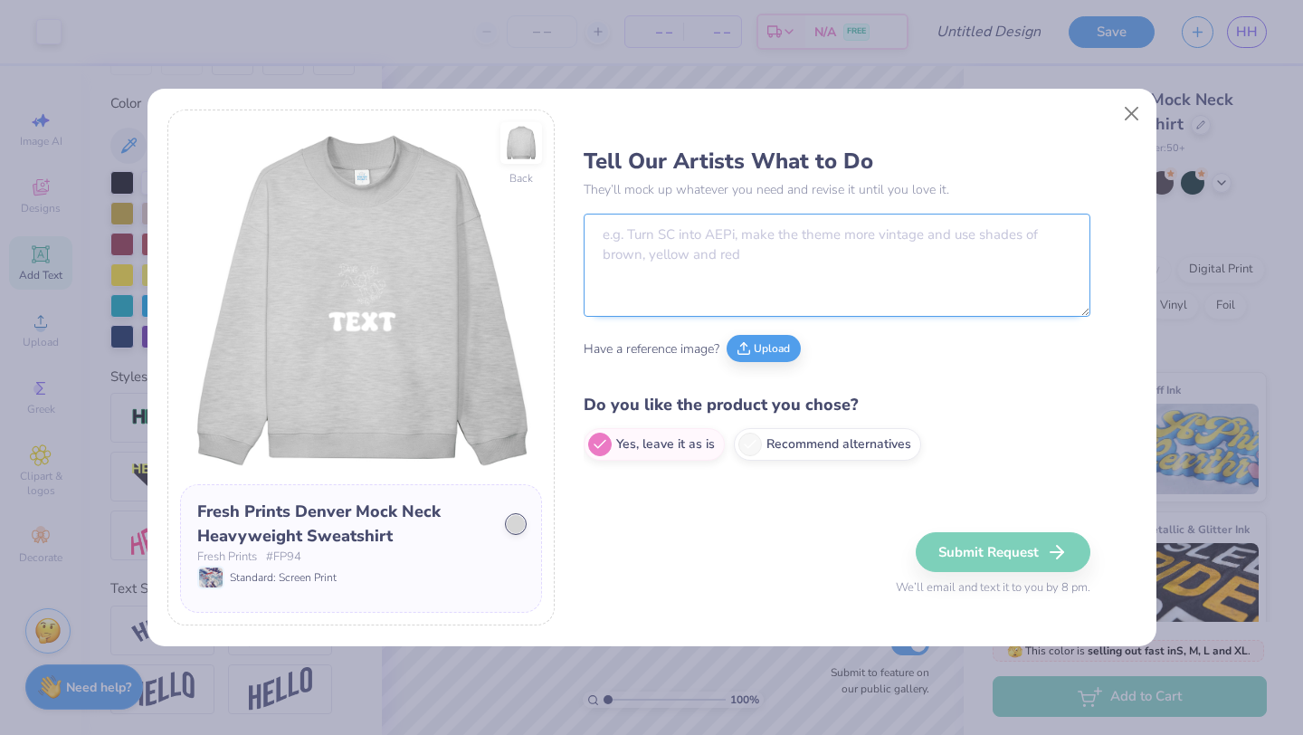
click at [668, 263] on textarea at bounding box center [837, 265] width 507 height 103
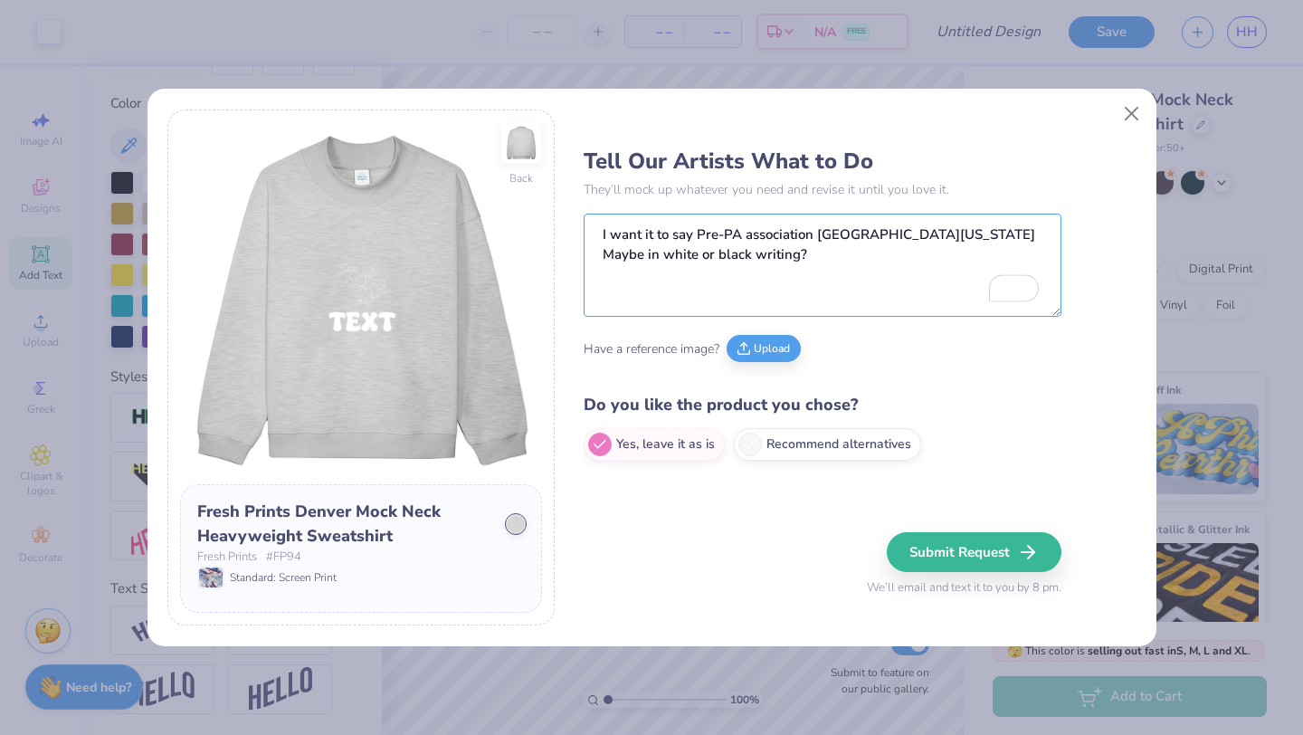
type textarea "I want it to say Pre-PA association [GEOGRAPHIC_DATA][US_STATE] Maybe in white …"
click at [940, 542] on button "Submit Request" at bounding box center [974, 552] width 175 height 40
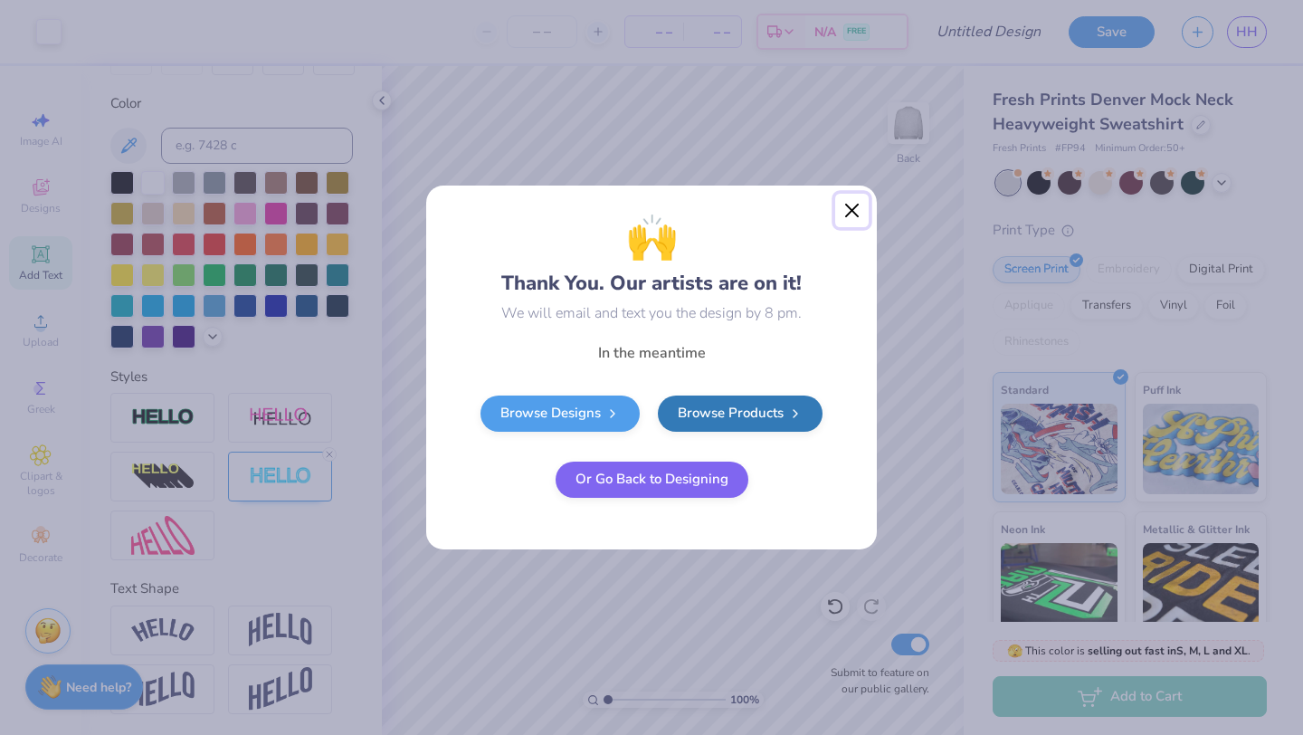
click at [851, 223] on button "Close" at bounding box center [852, 211] width 34 height 34
